Goal: Navigation & Orientation: Find specific page/section

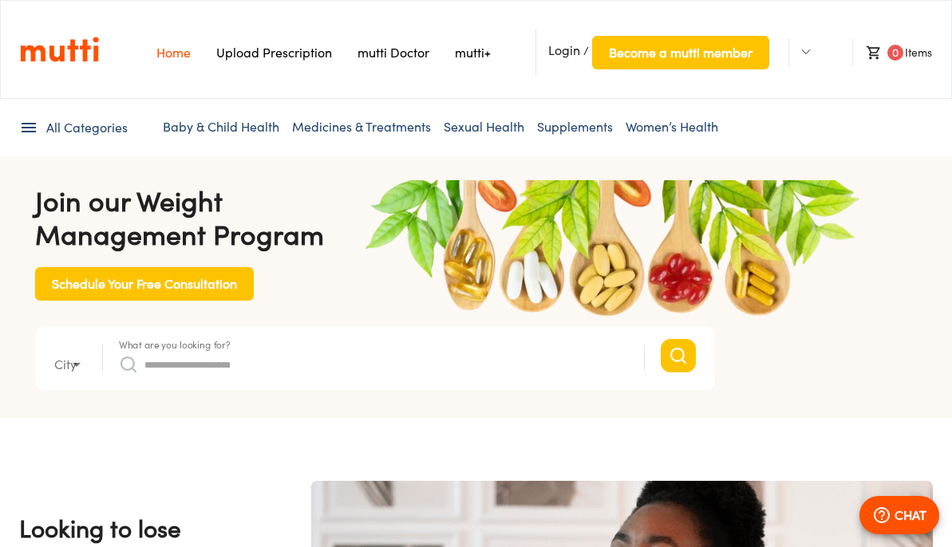
type input "*"
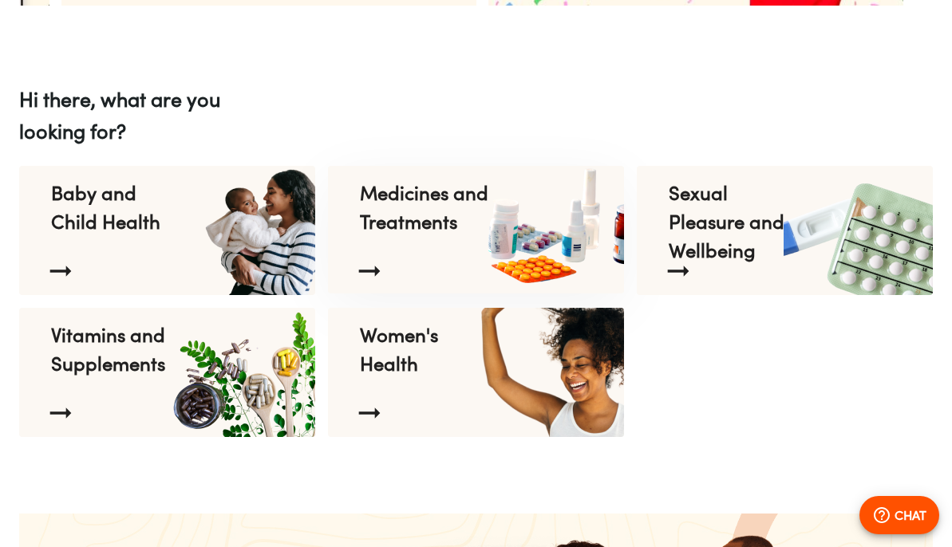
scroll to position [0, 1245]
click at [400, 205] on p "Medicines and Treatments" at bounding box center [425, 207] width 130 height 57
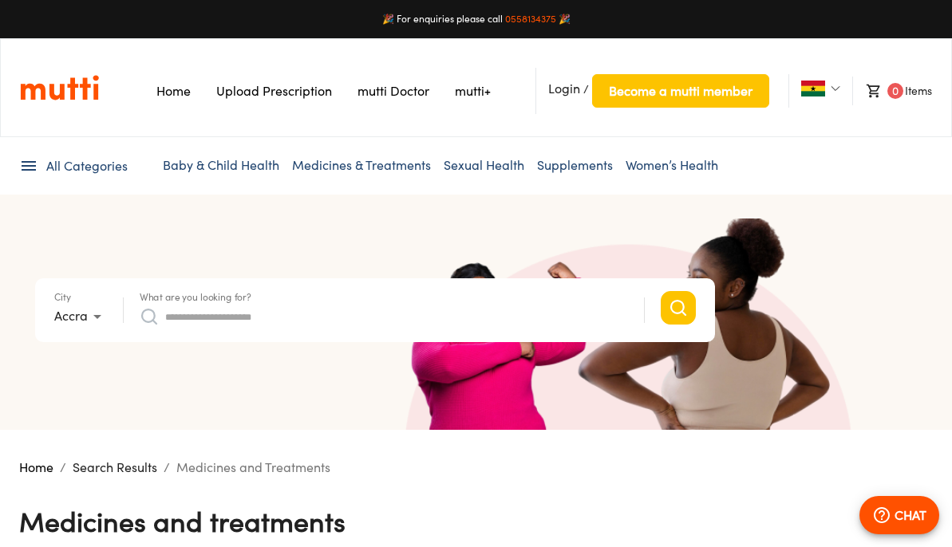
click at [27, 174] on icon at bounding box center [28, 165] width 19 height 19
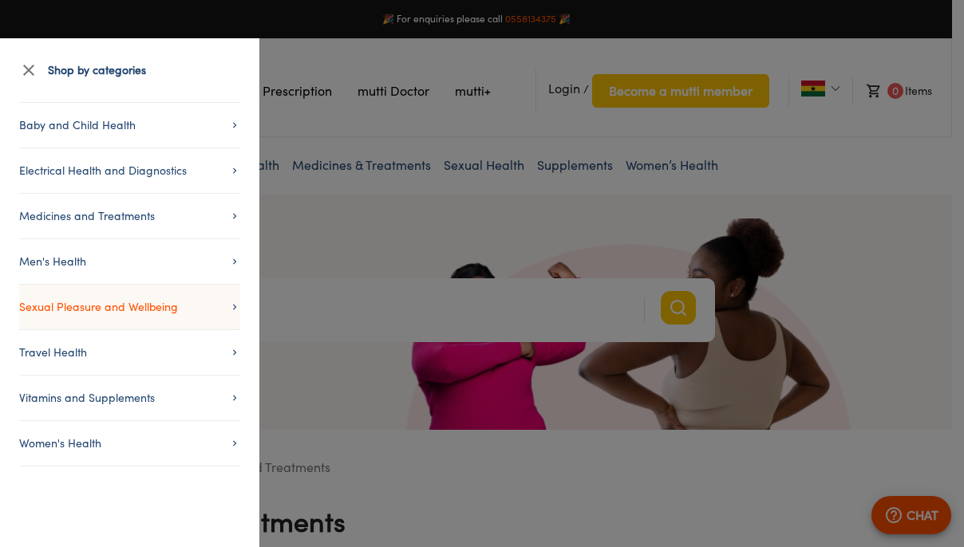
click at [65, 302] on span "Sexual Pleasure and Wellbeing" at bounding box center [129, 307] width 221 height 19
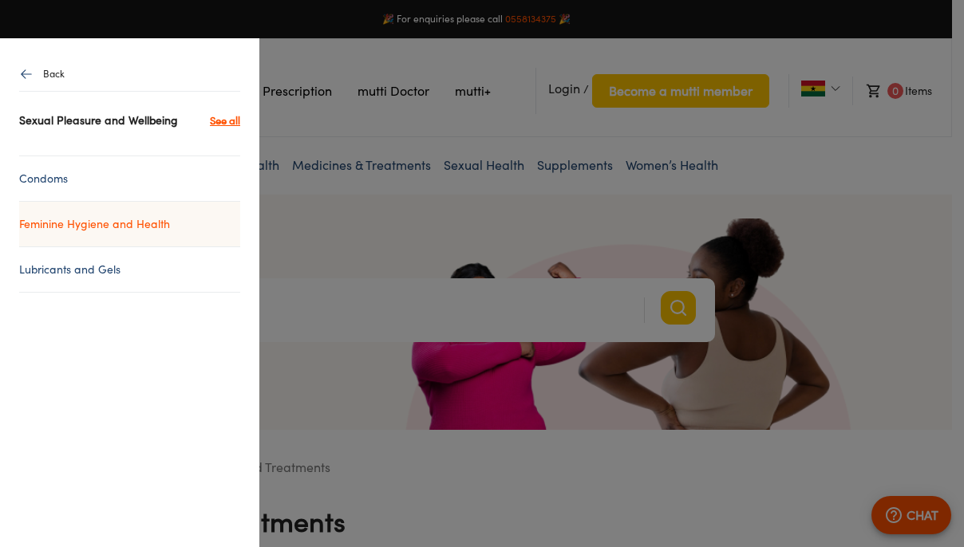
click at [127, 228] on link "Feminine Hygiene and Health" at bounding box center [129, 224] width 221 height 19
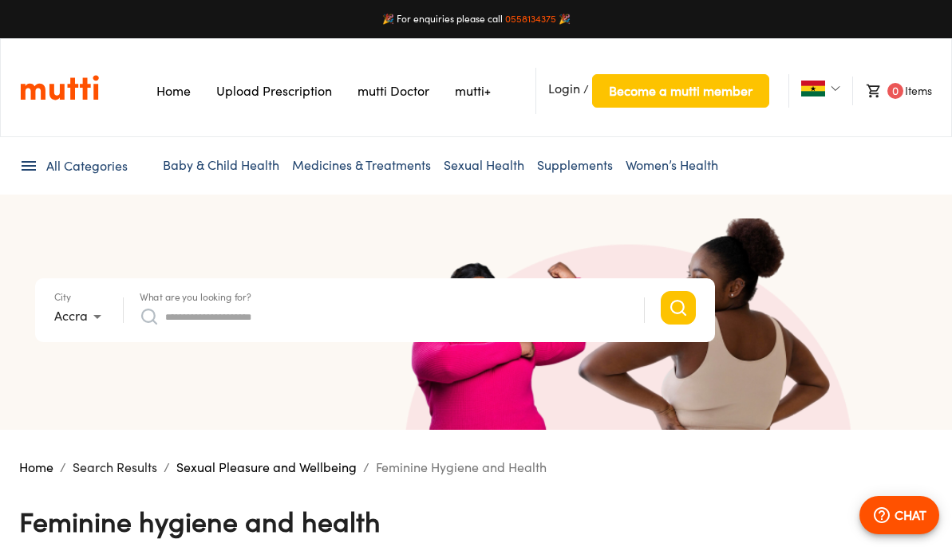
click at [166, 92] on link "Home" at bounding box center [173, 91] width 34 height 16
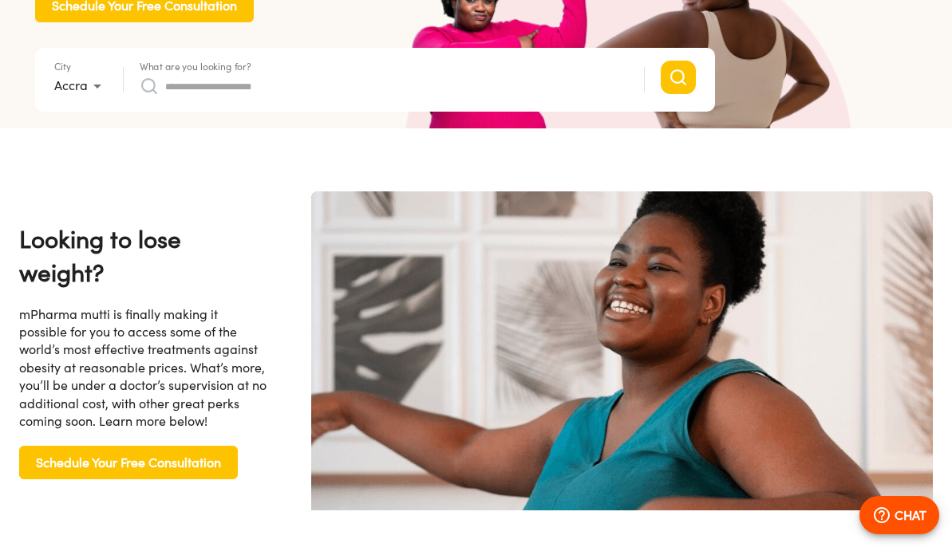
scroll to position [0, 830]
